Goal: Find specific page/section: Find specific page/section

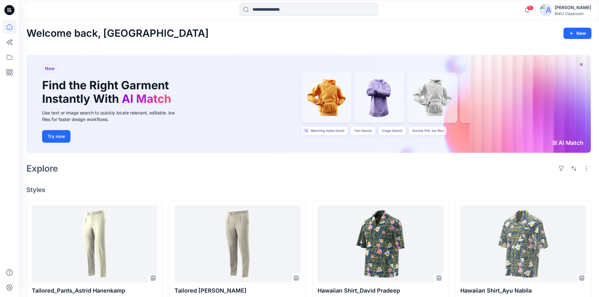
scroll to position [283, 0]
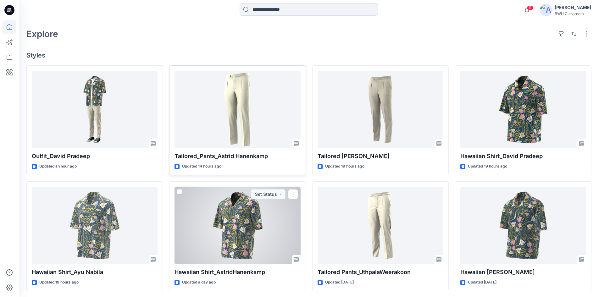
scroll to position [118, 0]
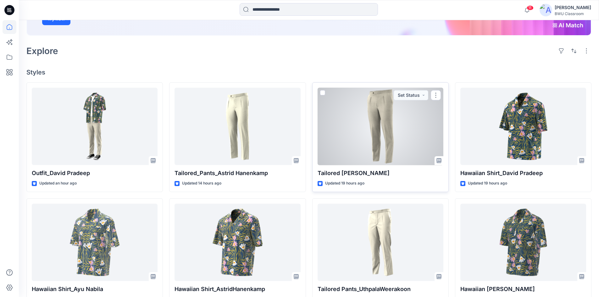
click at [375, 127] on div at bounding box center [380, 127] width 126 height 78
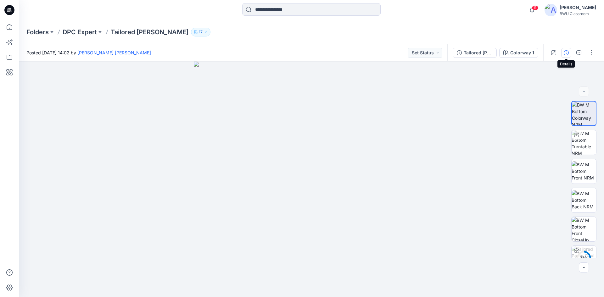
click at [564, 53] on icon "button" at bounding box center [565, 52] width 5 height 5
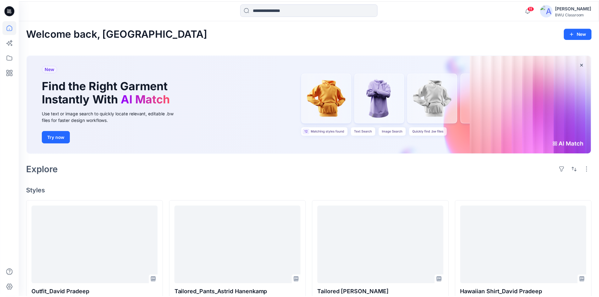
scroll to position [118, 0]
